Goal: Entertainment & Leisure: Consume media (video, audio)

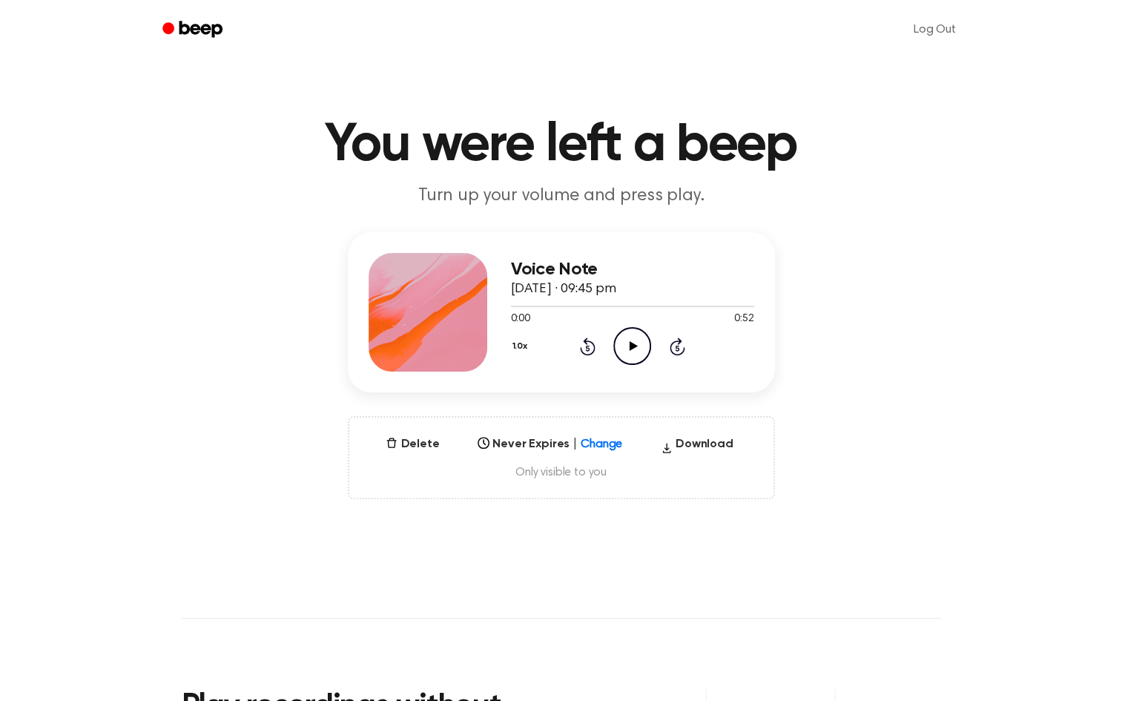
click at [638, 337] on icon "Play Audio" at bounding box center [632, 346] width 38 height 38
click at [633, 340] on icon "Play Audio" at bounding box center [632, 346] width 38 height 38
click at [636, 341] on icon "Play Audio" at bounding box center [632, 346] width 38 height 38
